Goal: Register for event/course

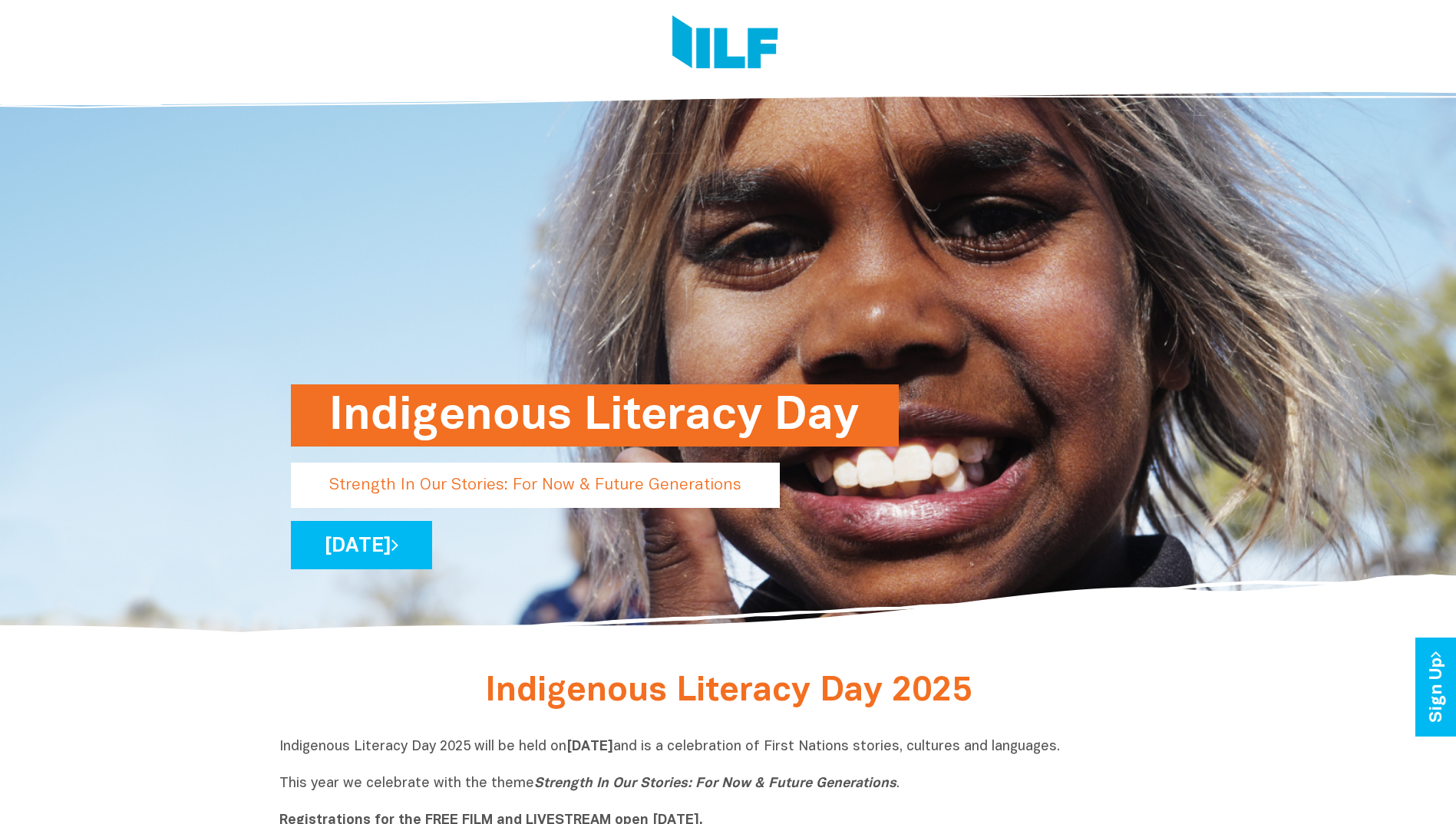
click at [650, 486] on p "Strength In Our Stories: For Now & Future Generations" at bounding box center [534, 486] width 489 height 46
click at [432, 542] on link "[DATE]" at bounding box center [361, 545] width 141 height 49
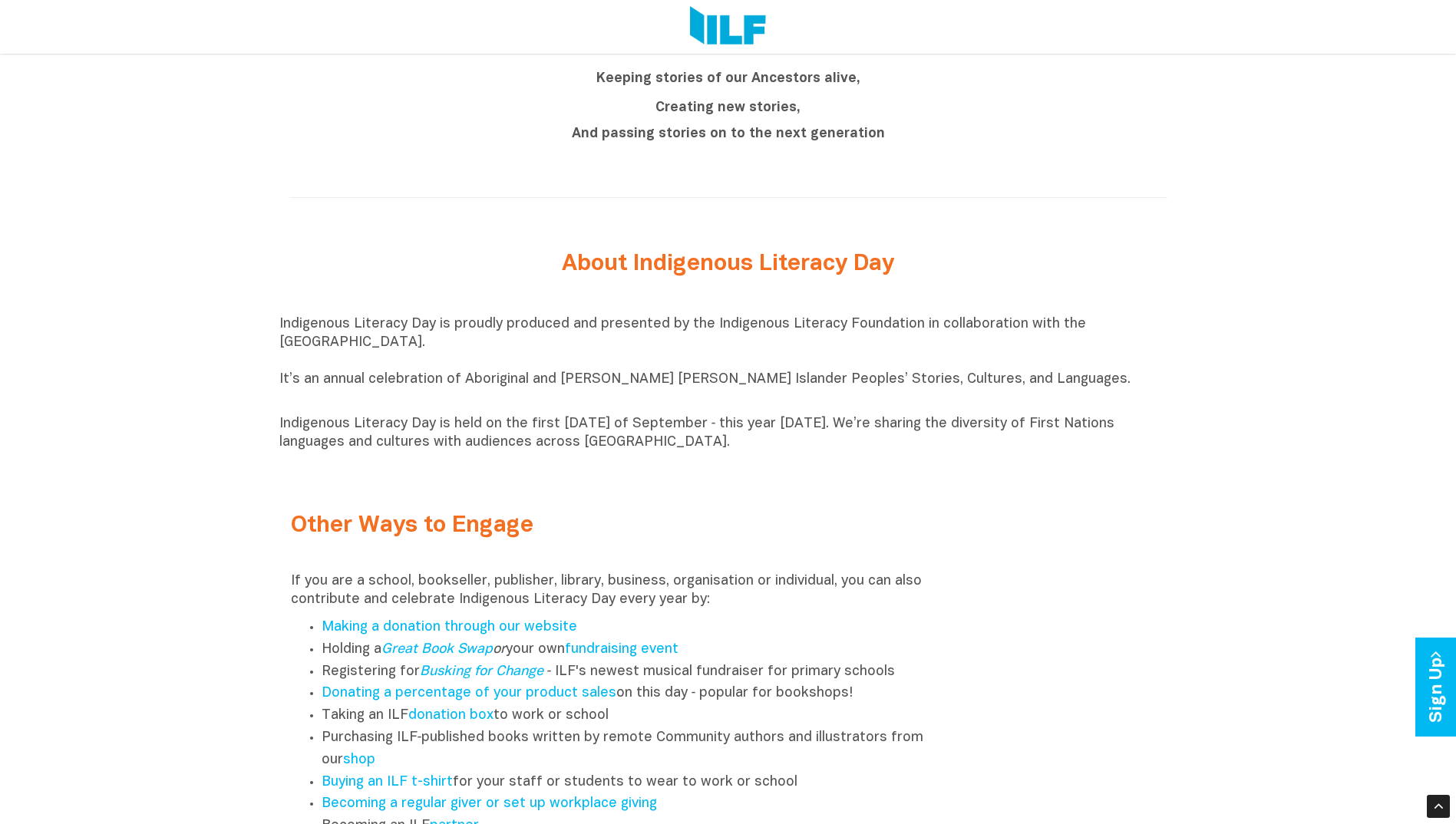
scroll to position [1765, 0]
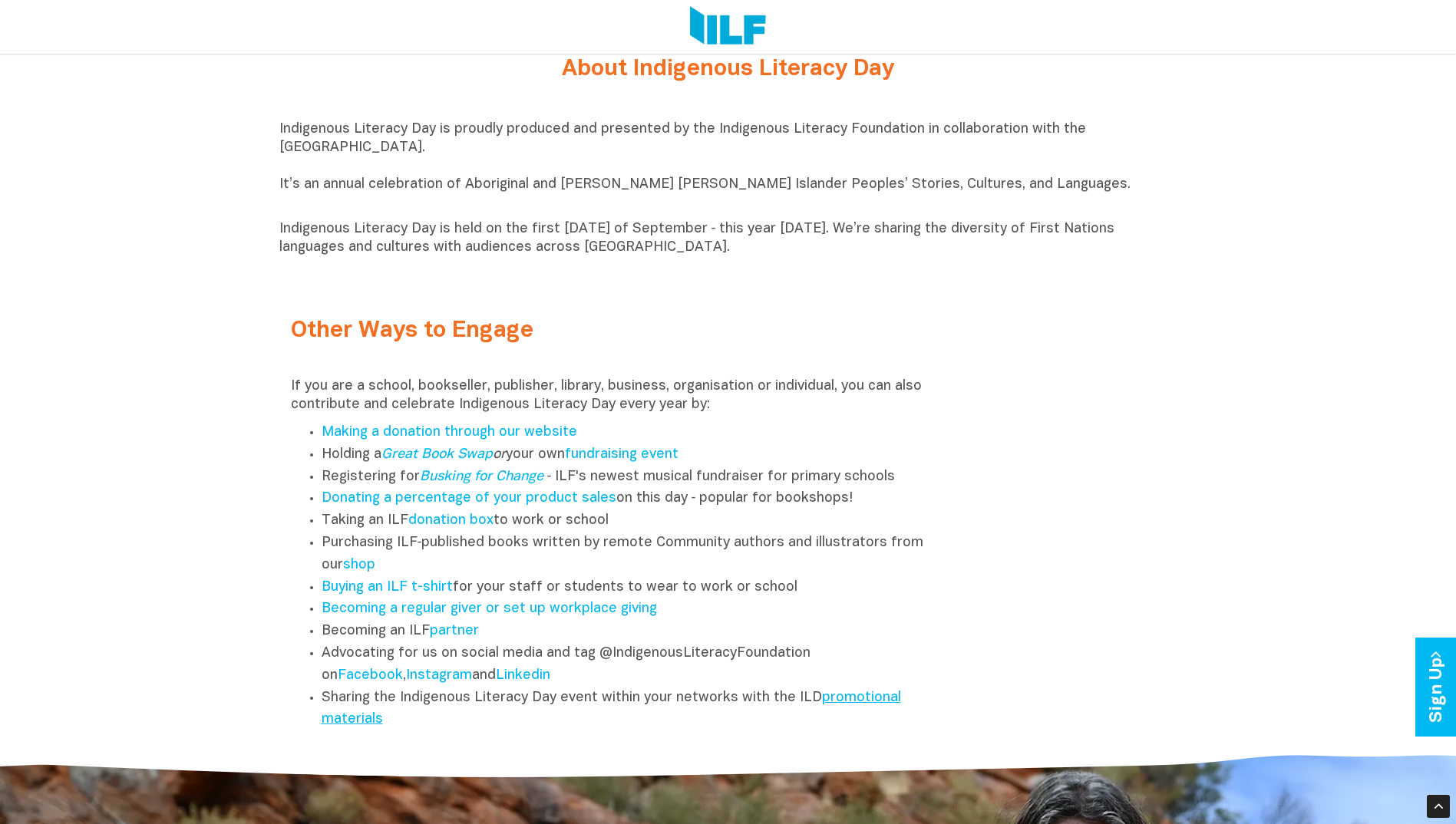
click at [865, 708] on link "promotional materials" at bounding box center [611, 709] width 579 height 35
